Goal: Information Seeking & Learning: Learn about a topic

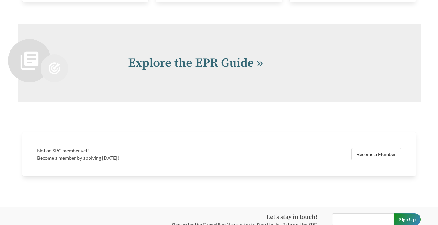
scroll to position [1301, 0]
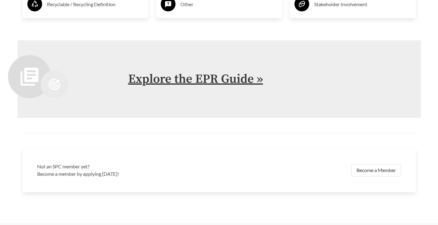
click at [204, 78] on link "Explore the EPR Guide »" at bounding box center [195, 78] width 135 height 15
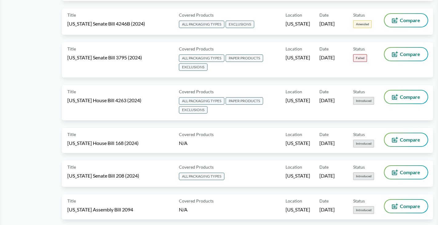
scroll to position [1126, 0]
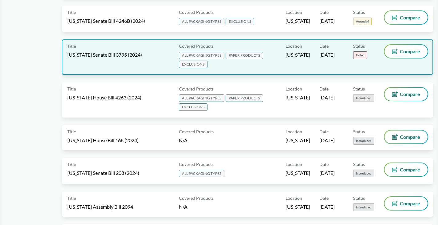
click at [197, 52] on span "ALL PACKAGING TYPES" at bounding box center [202, 55] width 46 height 7
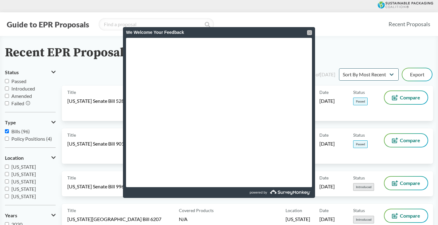
click at [311, 33] on div at bounding box center [309, 32] width 5 height 5
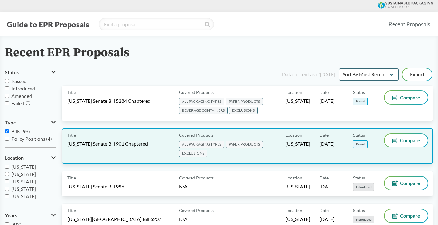
click at [199, 143] on span "ALL PACKAGING TYPES" at bounding box center [202, 144] width 46 height 7
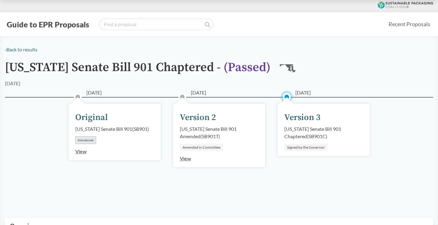
click at [296, 116] on div "Version 3" at bounding box center [303, 117] width 36 height 13
click at [303, 138] on div "[US_STATE] Senate Bill 901 Chaptered ( SB901C )" at bounding box center [324, 132] width 79 height 15
click at [301, 90] on span "[DATE]" at bounding box center [303, 92] width 15 height 7
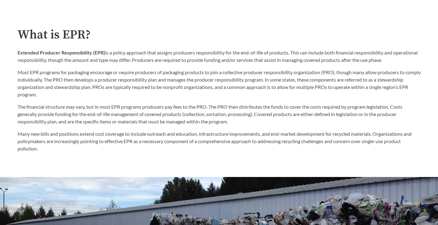
scroll to position [325, 0]
